Goal: Obtain resource: Obtain resource

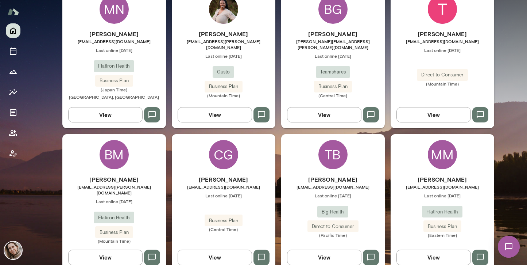
scroll to position [265, 0]
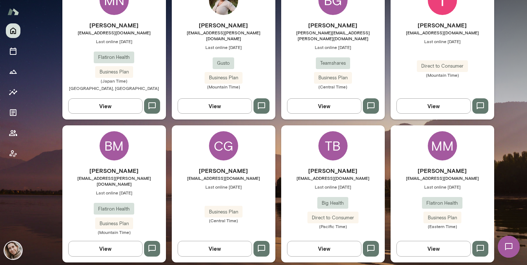
click at [442, 148] on div "MM" at bounding box center [442, 145] width 29 height 29
click at [442, 148] on main "Mindset reflective Good morning, [PERSON_NAME] * ​ ​ I want to improve patient …" at bounding box center [276, 132] width 501 height 265
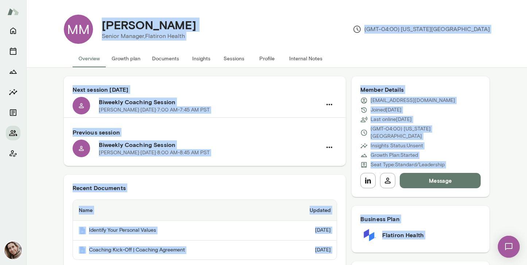
click at [248, 149] on div "[PERSON_NAME][DATE] · 8:00 AM-8:45 AM PST" at bounding box center [210, 152] width 223 height 7
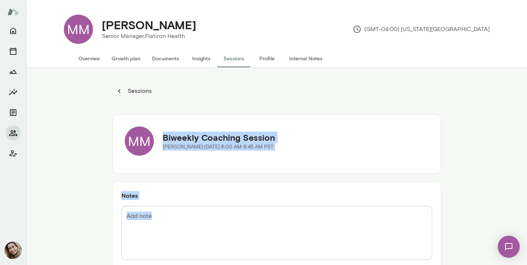
click at [170, 58] on button "Documents" at bounding box center [165, 59] width 39 height 18
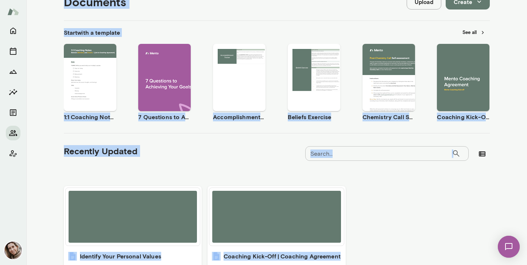
scroll to position [91, 0]
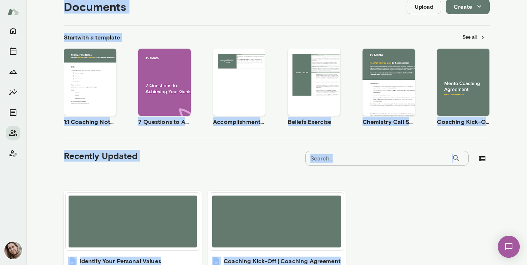
click at [463, 36] on button "See all" at bounding box center [474, 36] width 32 height 11
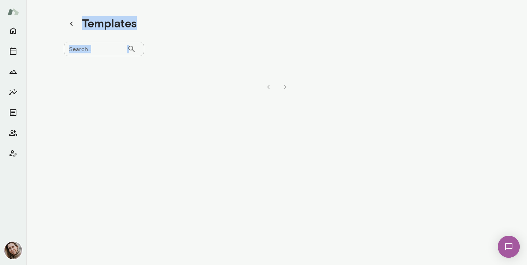
scroll to position [6, 0]
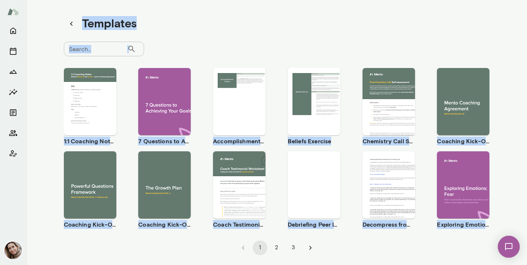
click at [182, 197] on div "Use template Preview" at bounding box center [164, 184] width 53 height 67
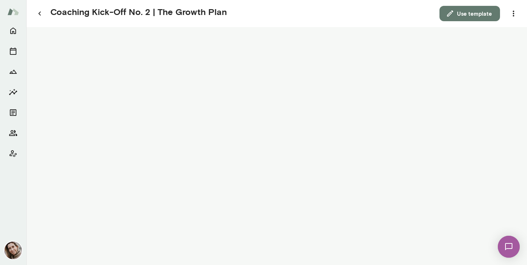
click at [471, 13] on button "Use template" at bounding box center [470, 13] width 61 height 15
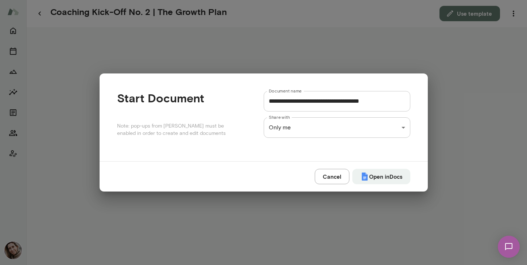
click at [357, 0] on div "**********" at bounding box center [263, 0] width 527 height 0
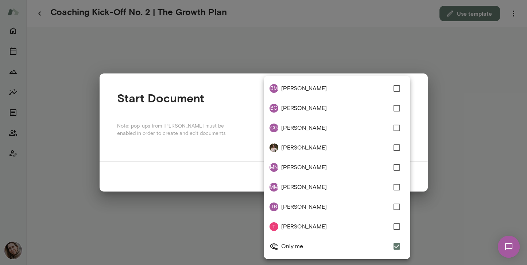
click at [336, 181] on li "MM [PERSON_NAME]" at bounding box center [337, 187] width 147 height 20
type input "**********"
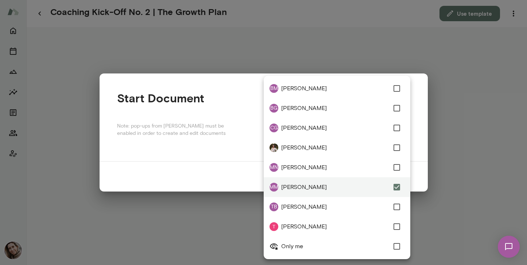
click at [221, 128] on div at bounding box center [263, 132] width 527 height 265
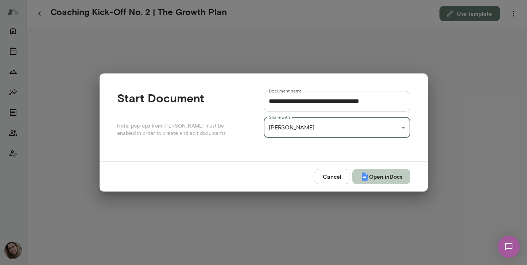
click at [394, 176] on button "Open in Docs" at bounding box center [382, 176] width 58 height 15
